Goal: Task Accomplishment & Management: Manage account settings

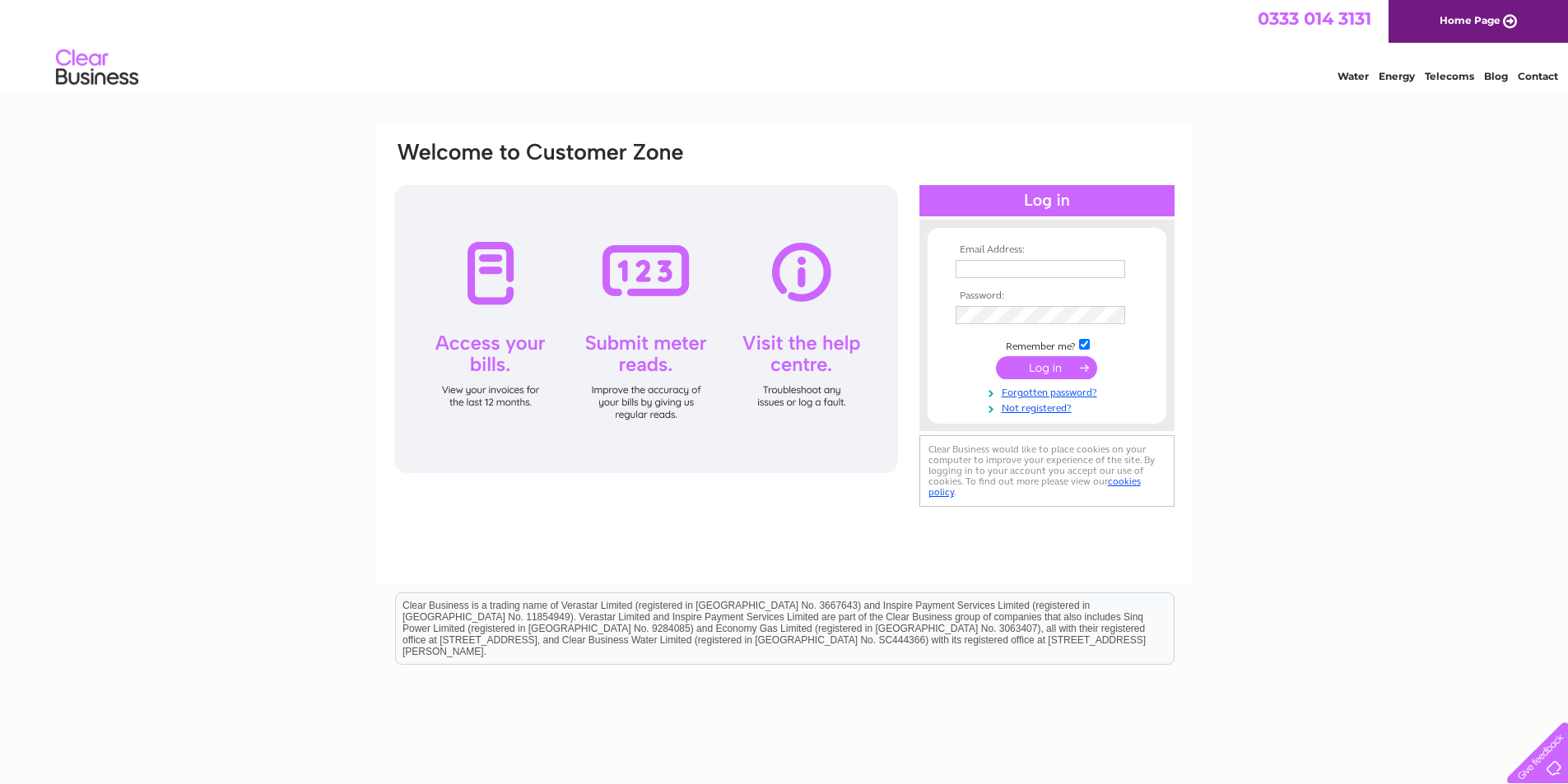
click at [984, 265] on input "text" at bounding box center [1040, 269] width 170 height 18
type input "natasha_lloyd88@yahoo.co.uk"
click at [1081, 341] on input "checkbox" at bounding box center [1084, 346] width 10 height 10
checkbox input "false"
click at [1080, 357] on input "submit" at bounding box center [1046, 368] width 102 height 23
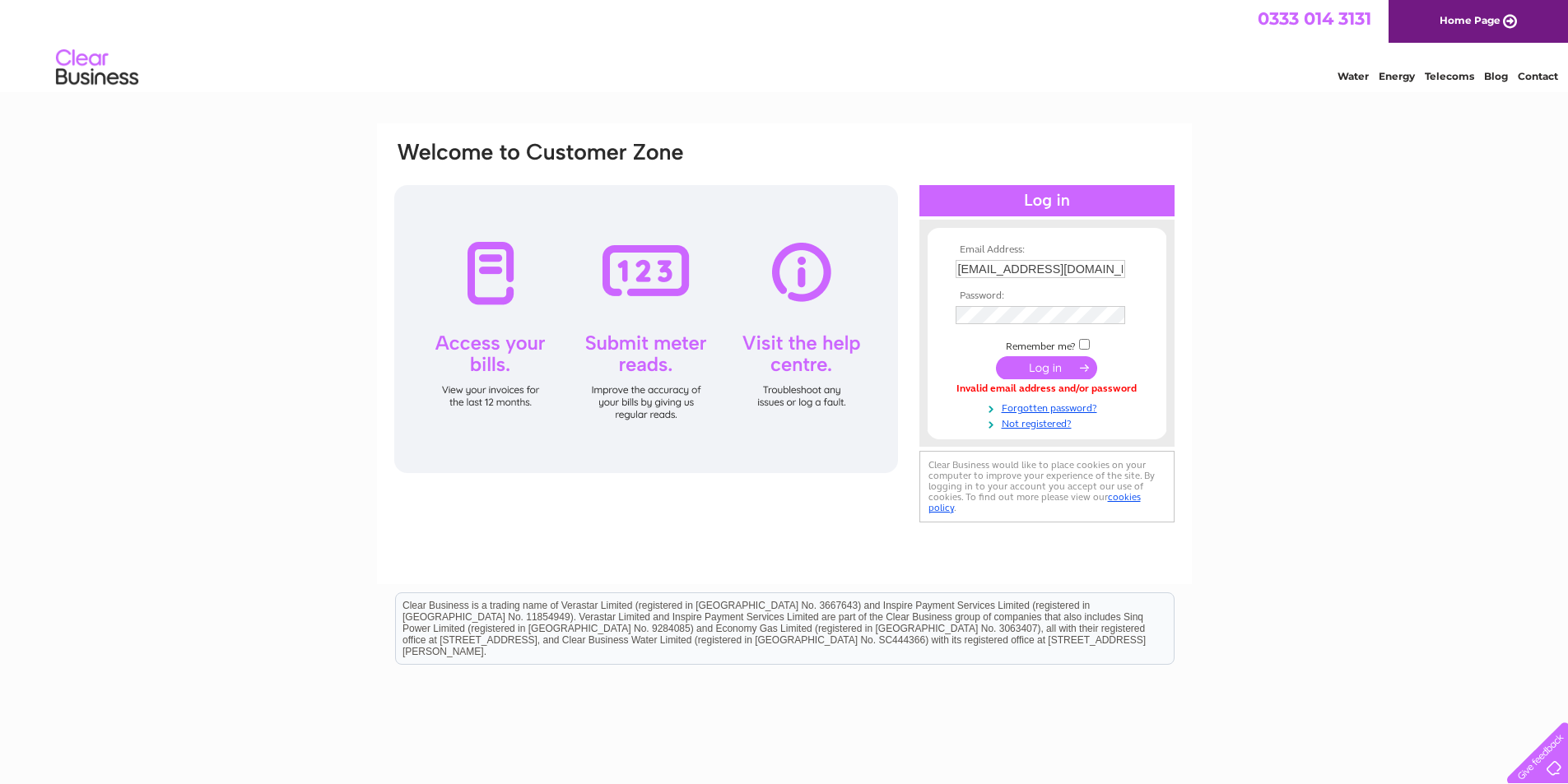
click at [1024, 372] on input "submit" at bounding box center [1046, 368] width 102 height 23
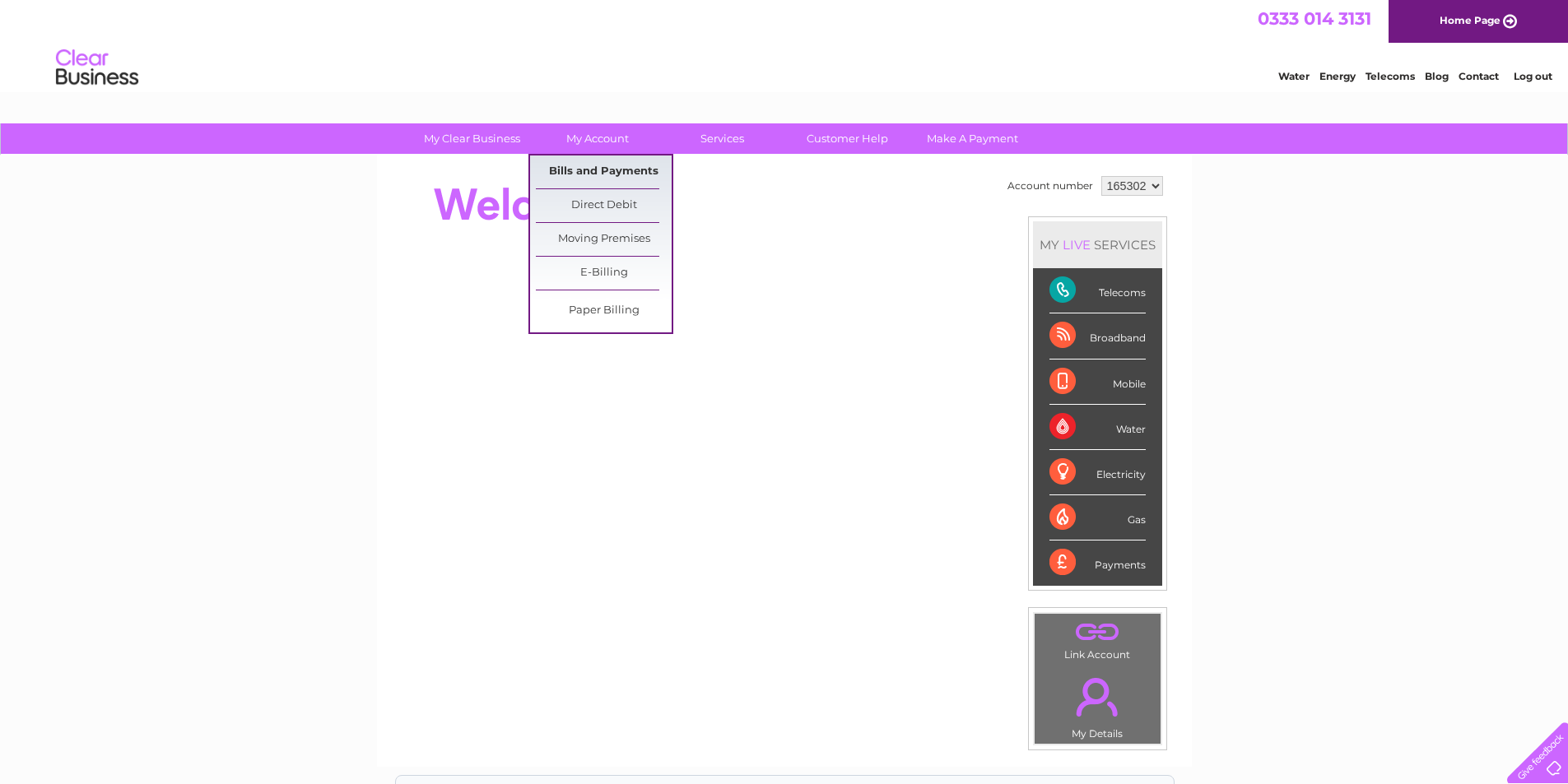
click at [563, 172] on link "Bills and Payments" at bounding box center [603, 172] width 136 height 33
click at [604, 160] on link "Bills and Payments" at bounding box center [603, 172] width 136 height 33
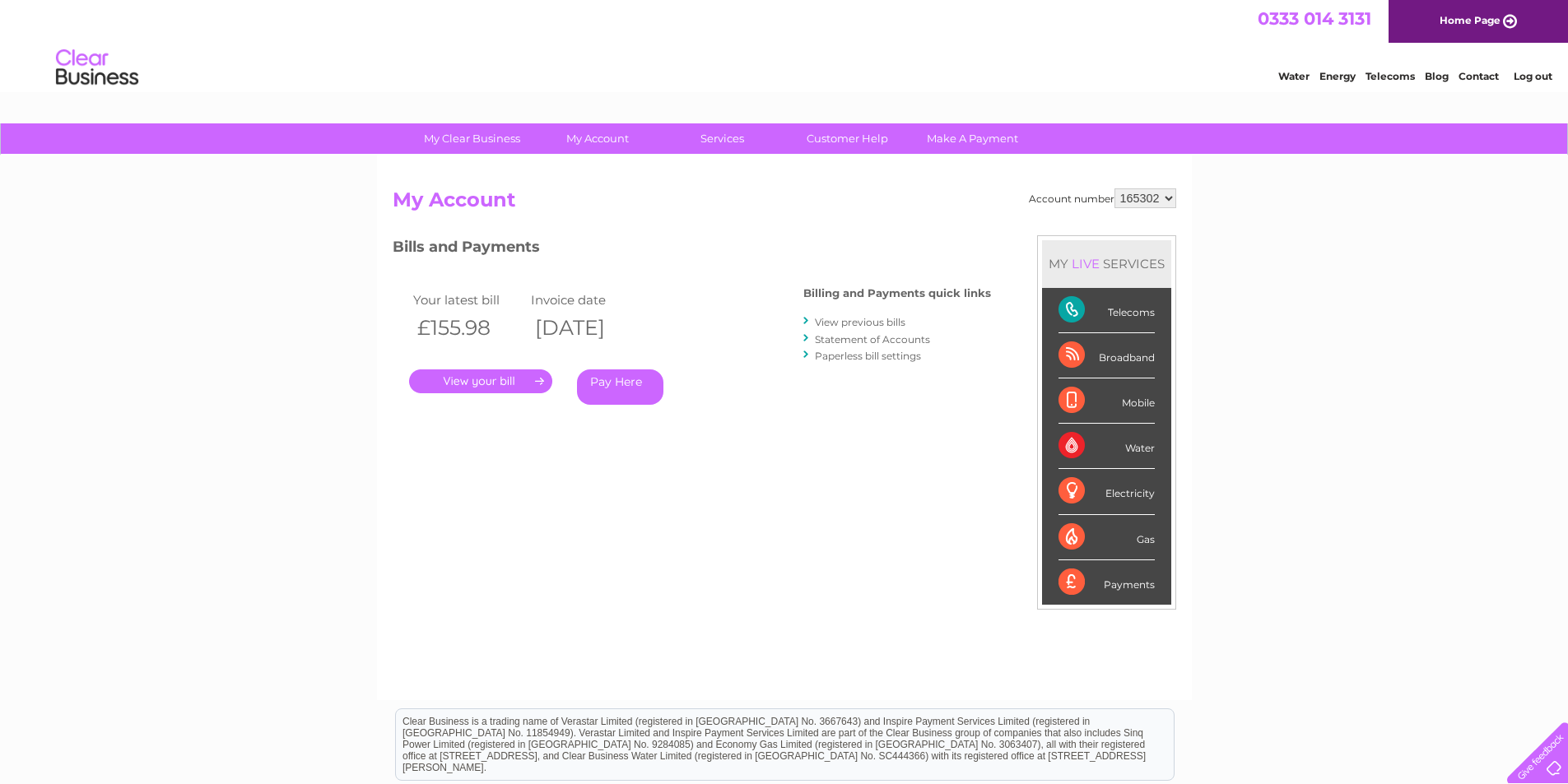
click at [903, 316] on link "View previous bills" at bounding box center [859, 322] width 90 height 12
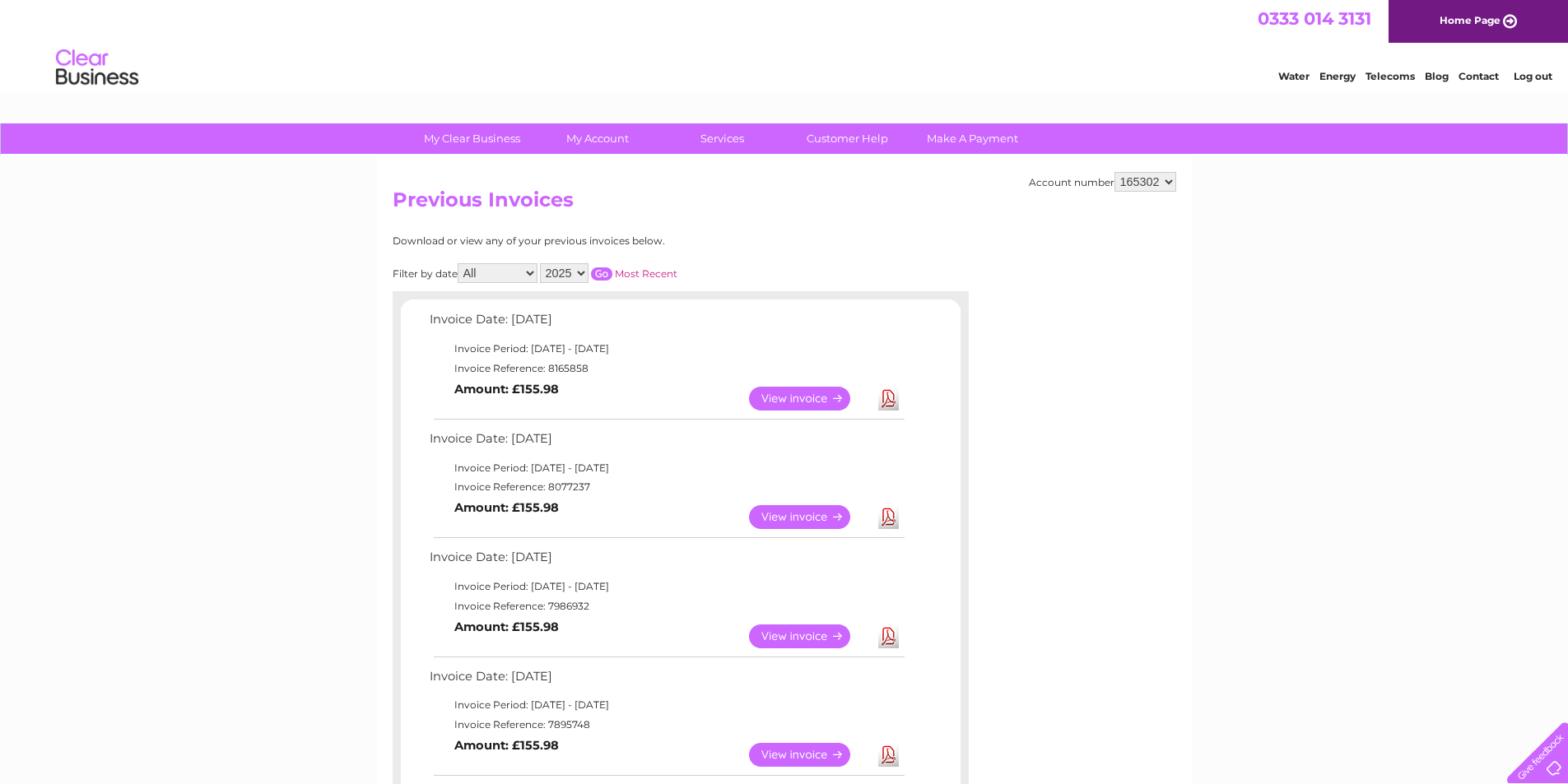
click at [891, 400] on link "Download" at bounding box center [889, 398] width 21 height 24
click at [1529, 73] on link "Log out" at bounding box center [1533, 76] width 38 height 12
